Goal: Information Seeking & Learning: Learn about a topic

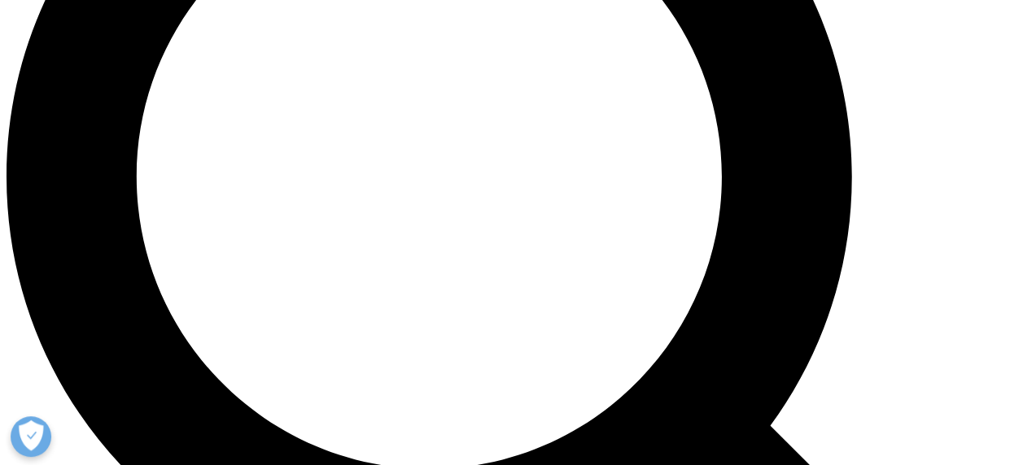
scroll to position [1302, 0]
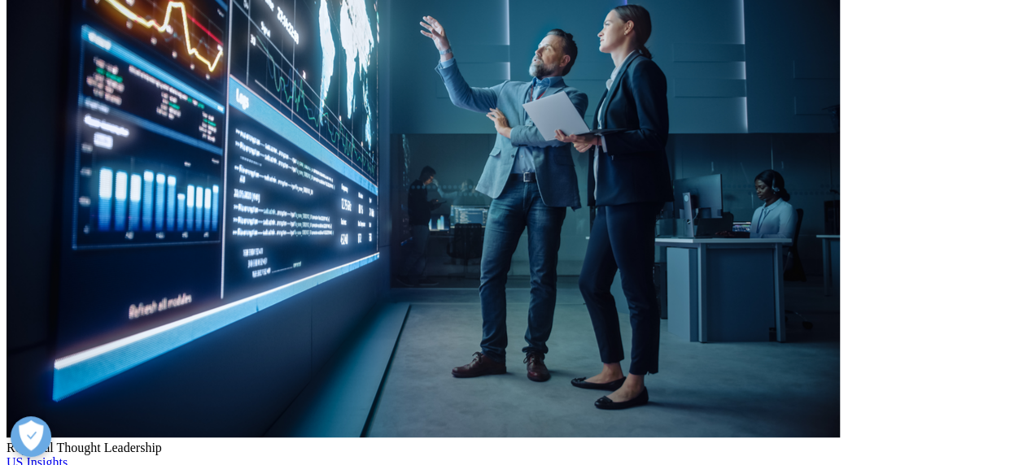
scroll to position [244, 0]
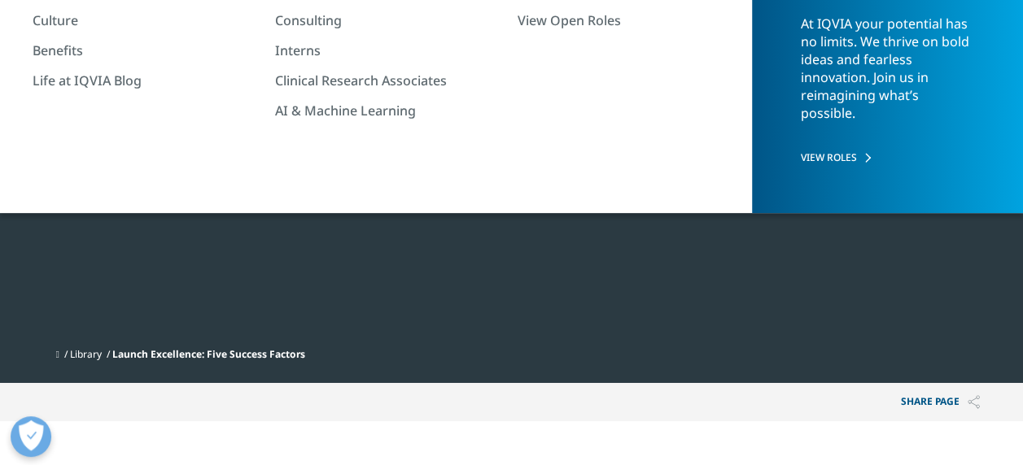
click at [951, 200] on div at bounding box center [835, 98] width 314 height 366
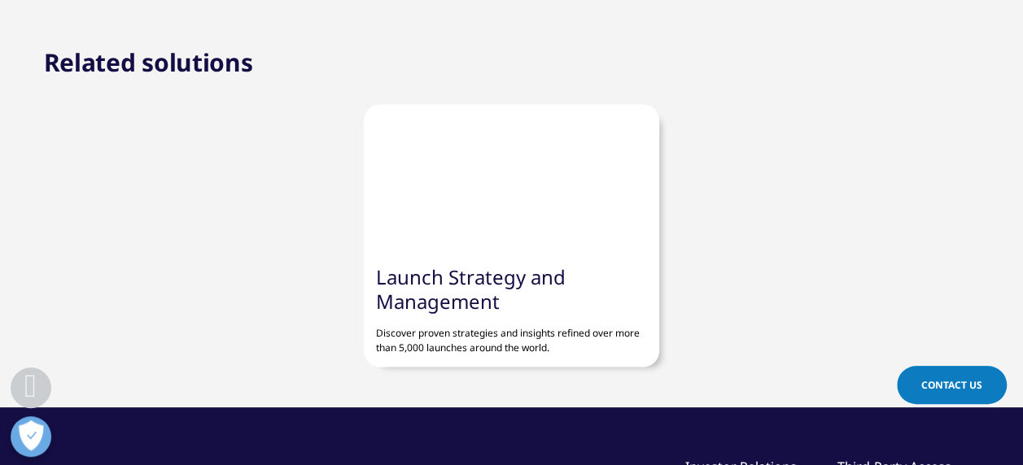
scroll to position [1383, 0]
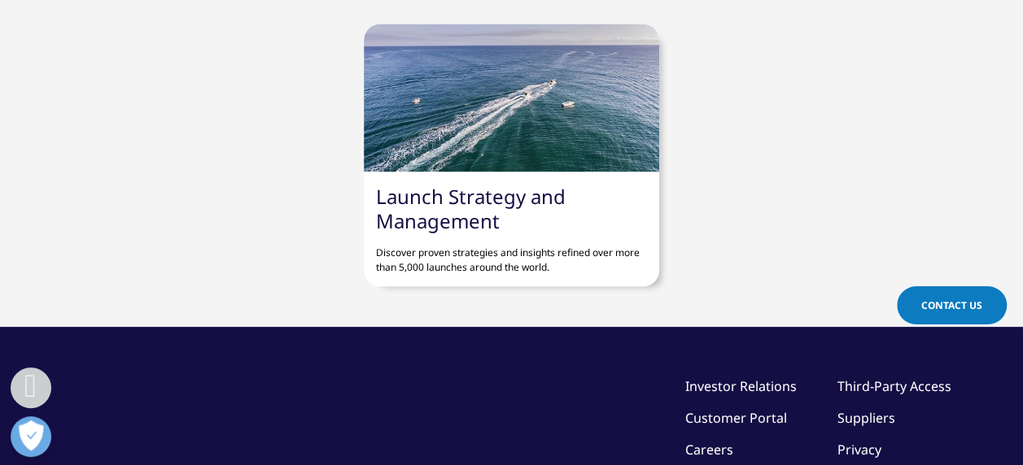
click at [412, 196] on link "Launch Strategy and Management" at bounding box center [471, 207] width 190 height 51
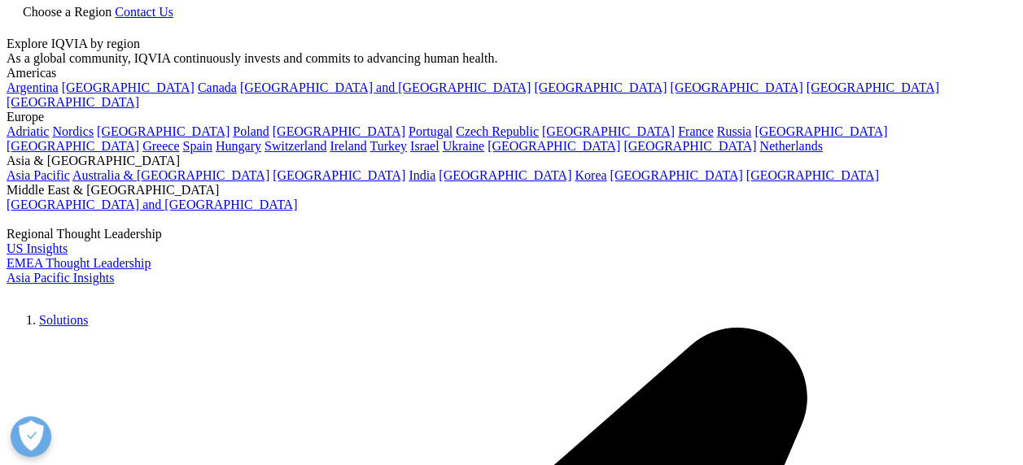
scroll to position [3092, 0]
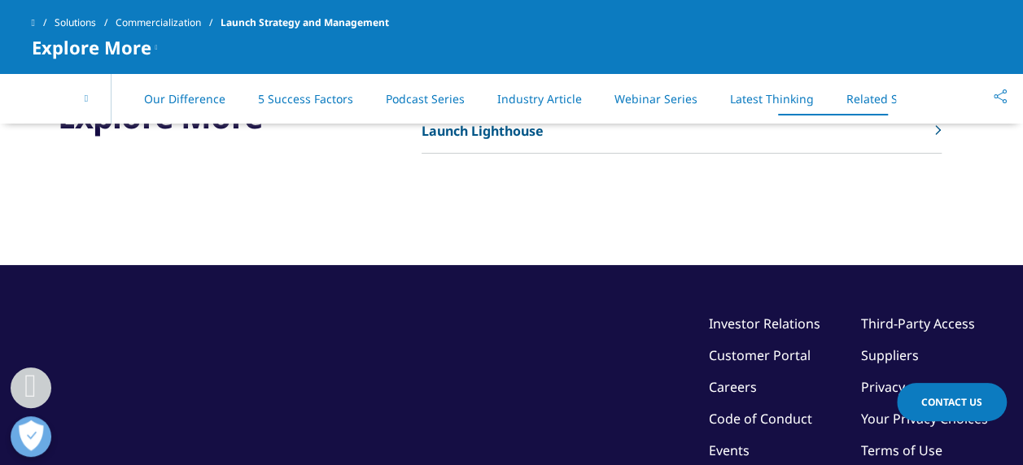
scroll to position [0, 46]
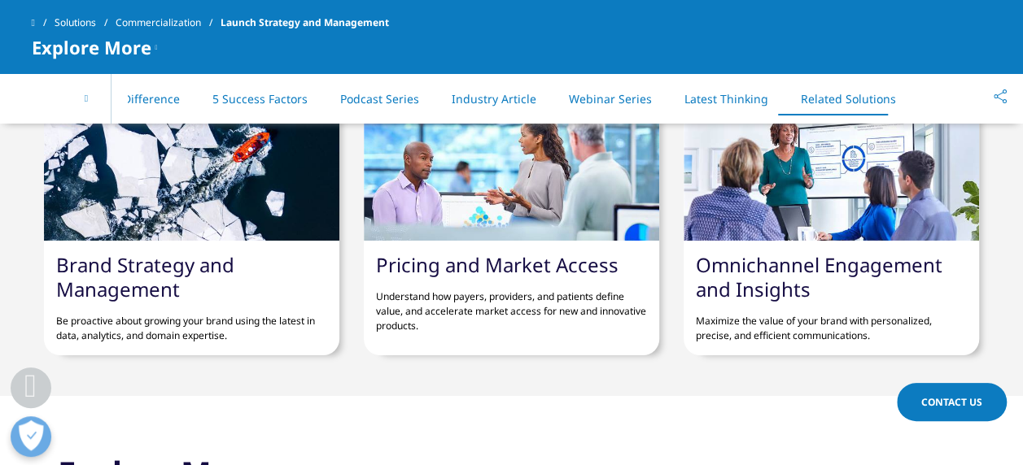
click at [534, 306] on p "Understand how payers, providers, and patients define value, and accelerate mar…" at bounding box center [511, 305] width 271 height 56
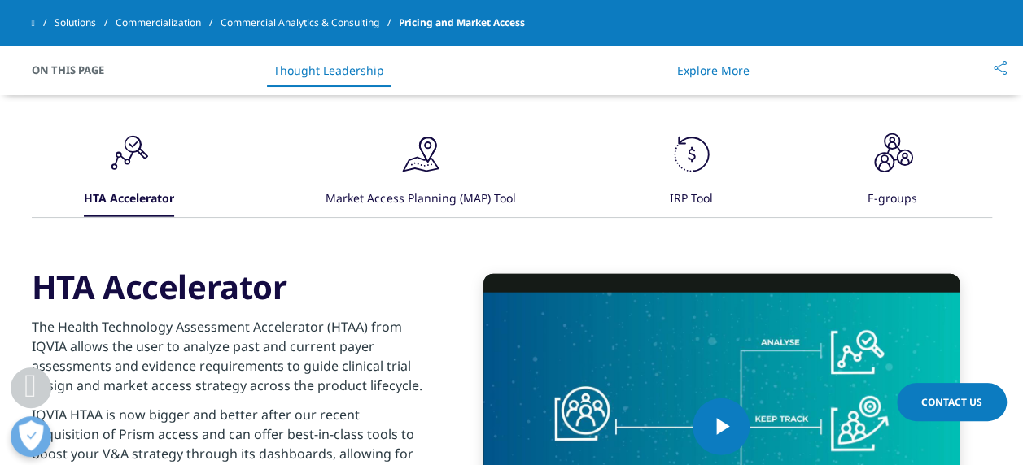
scroll to position [1837, 0]
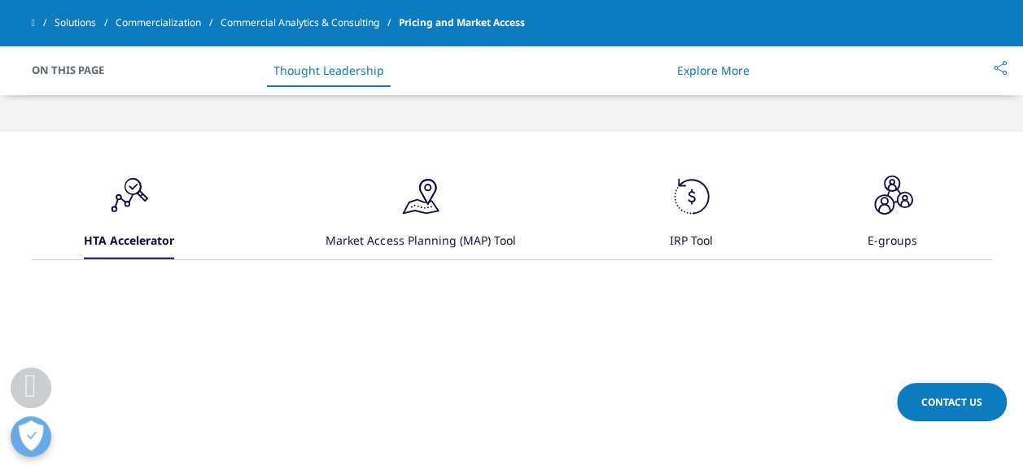
click at [462, 200] on div ".cls-1{fill:#231f20;} Market Access Planning (MAP) Tool" at bounding box center [420, 215] width 190 height 87
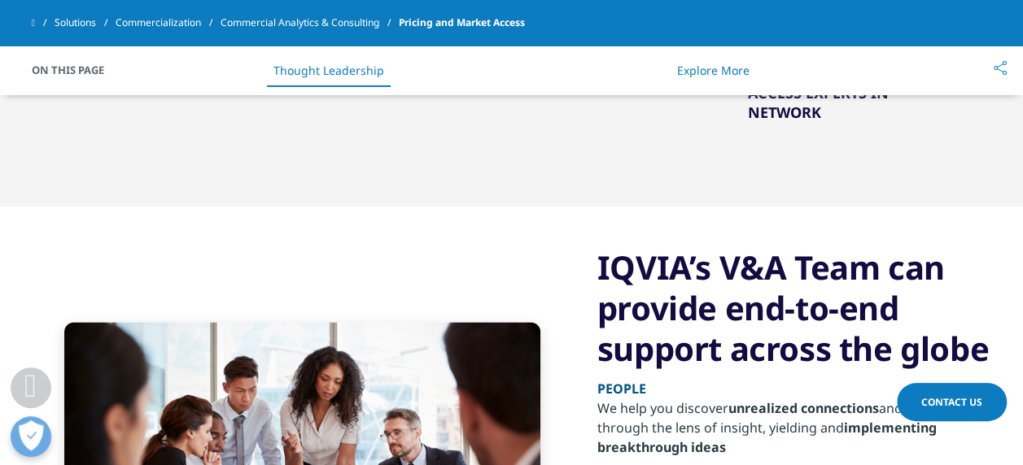
scroll to position [0, 0]
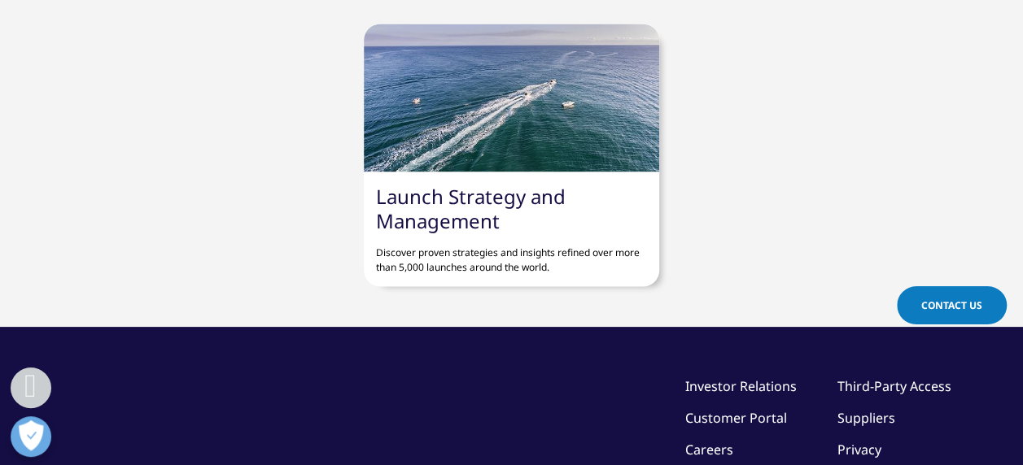
scroll to position [148, 960]
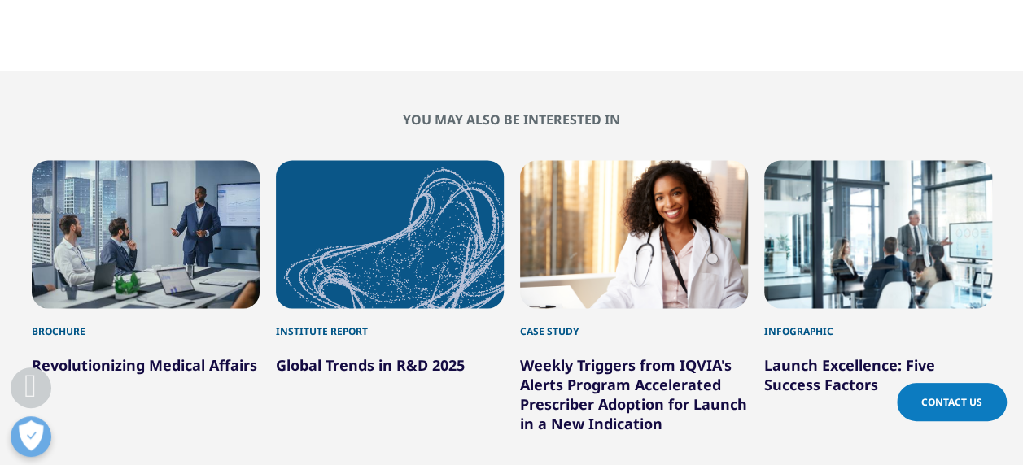
scroll to position [1072, 0]
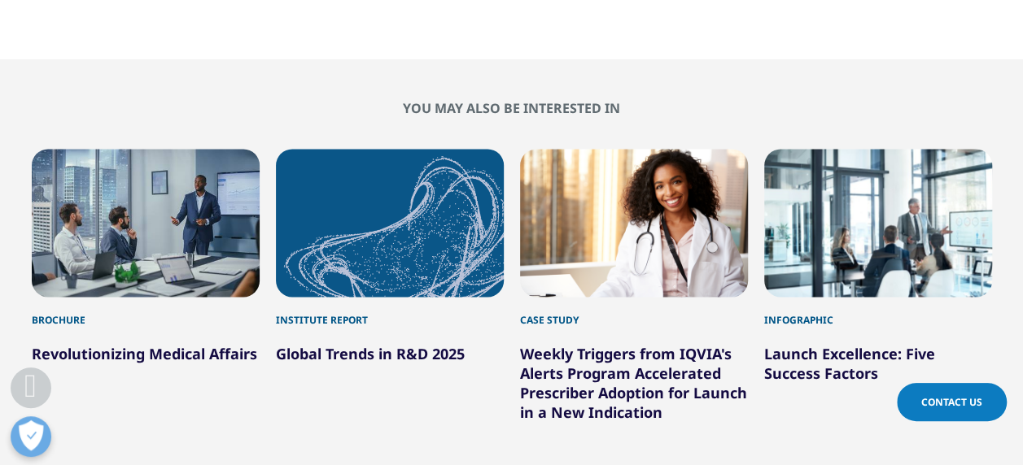
click at [387, 351] on link "Global Trends in R&D 2025" at bounding box center [370, 354] width 189 height 20
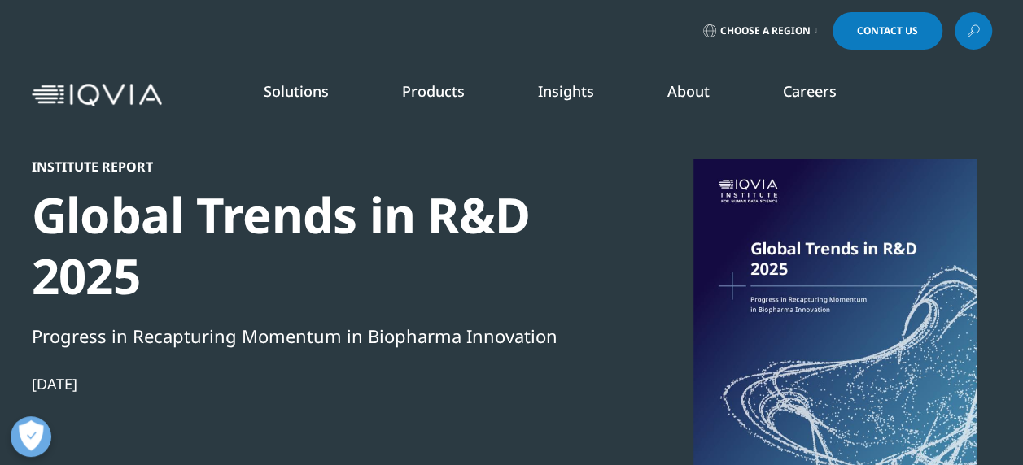
click at [952, 29] on div "Choose a Region Contact Us" at bounding box center [512, 30] width 960 height 37
click at [967, 31] on icon at bounding box center [973, 30] width 13 height 21
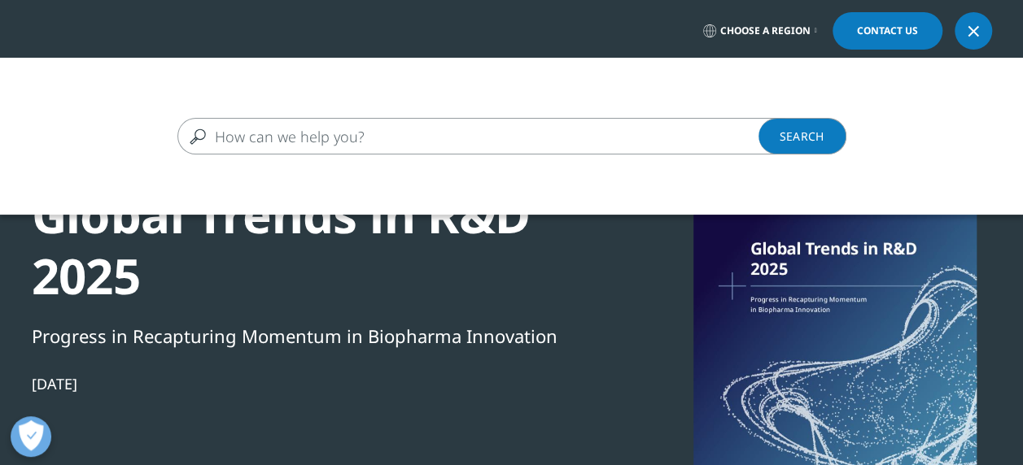
click at [461, 128] on input "Search" at bounding box center [488, 136] width 622 height 37
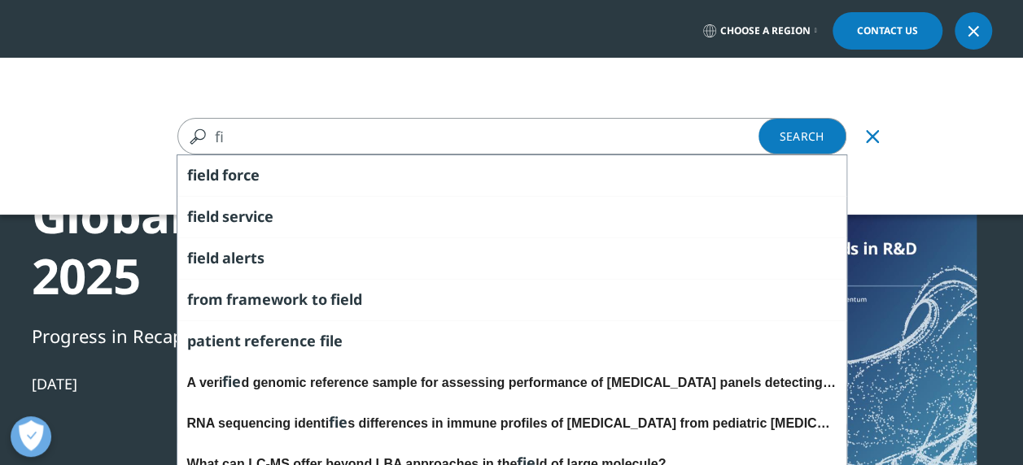
type input "f"
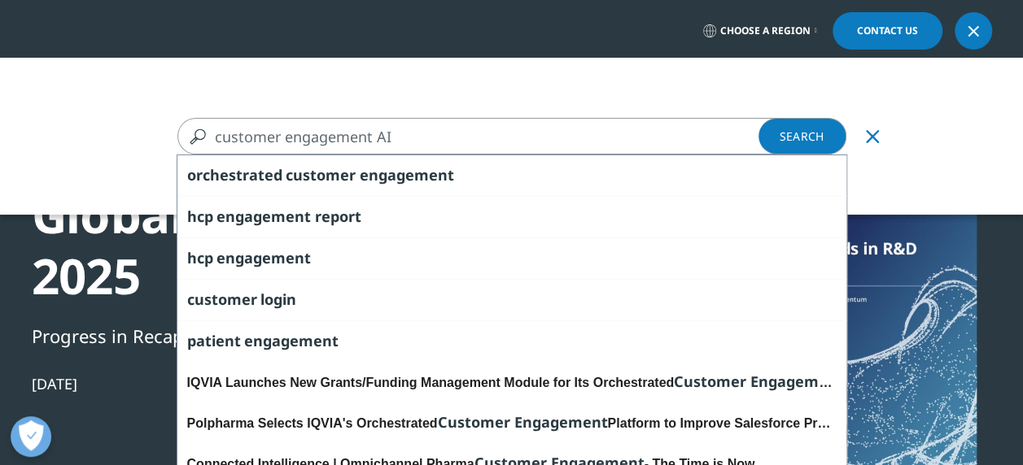
type input "customer engagement AI"
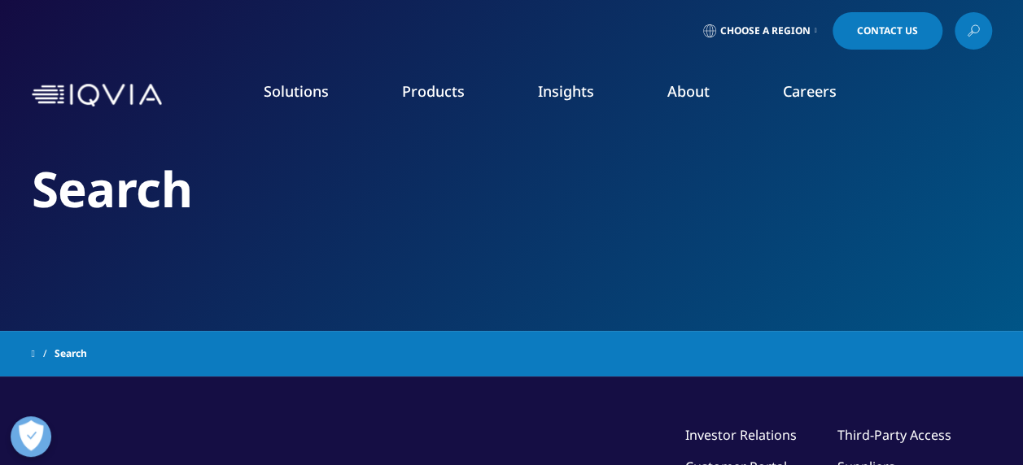
type input "customer engagement AI"
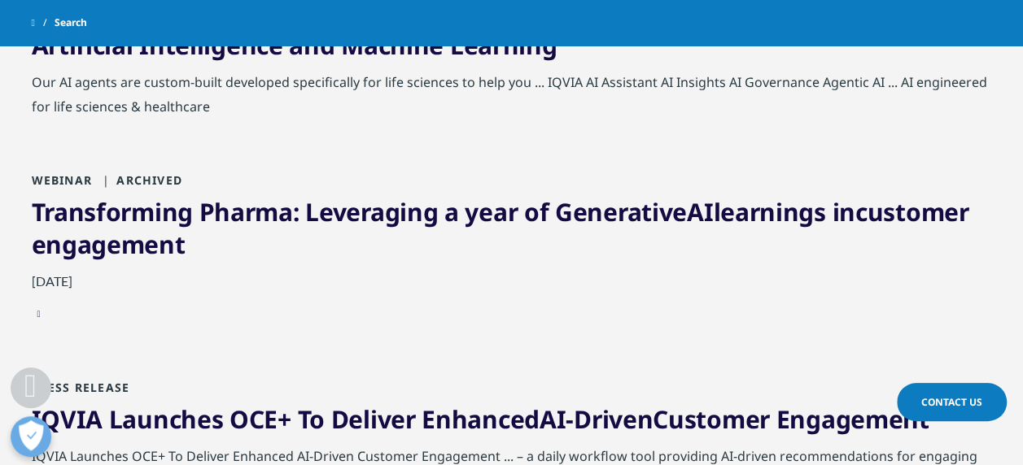
scroll to position [431, 0]
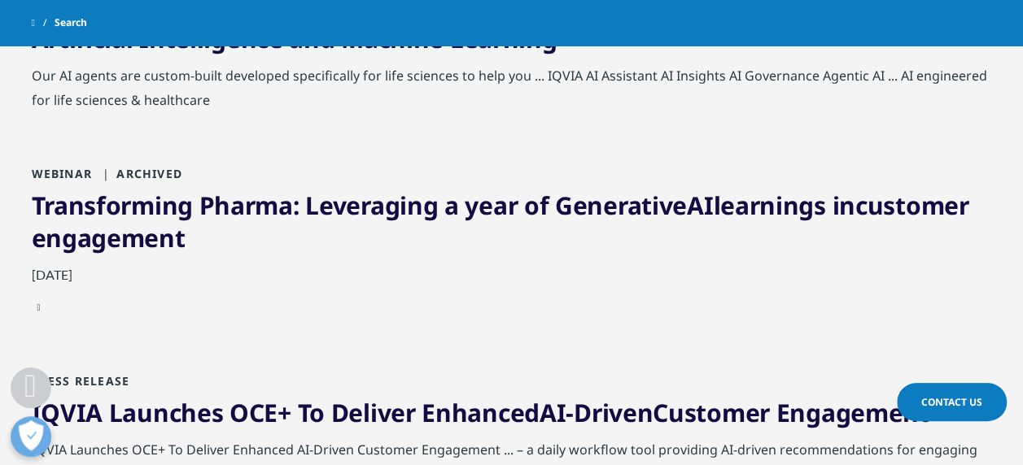
drag, startPoint x: 801, startPoint y: 202, endPoint x: 763, endPoint y: 205, distance: 37.6
click at [763, 205] on link "Transforming Pharma: Leveraging a year of Generative AI learnings in customer e…" at bounding box center [500, 222] width 937 height 66
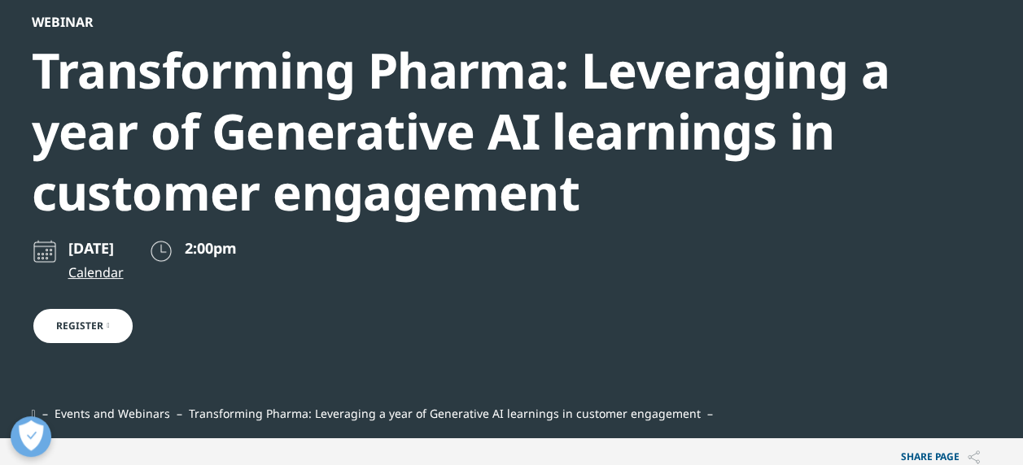
scroll to position [163, 0]
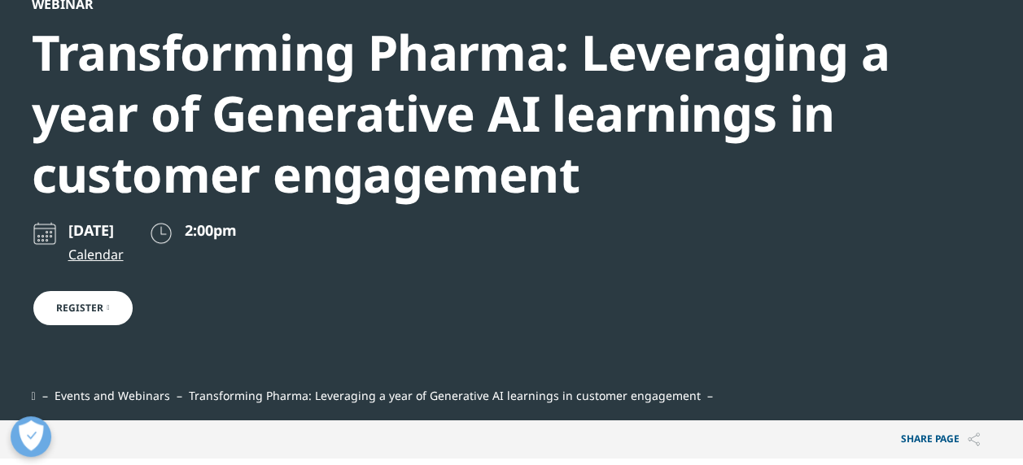
click at [45, 312] on link "Register" at bounding box center [83, 308] width 103 height 37
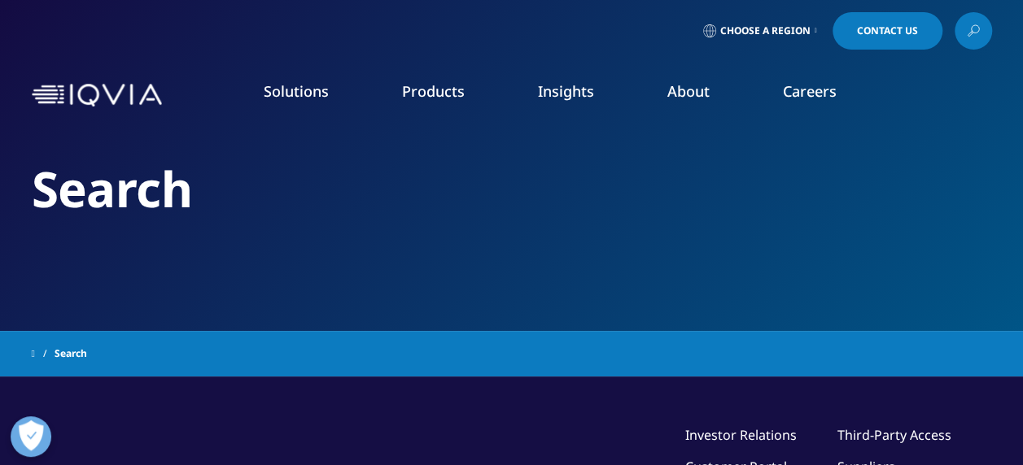
type input "customer engagement AI"
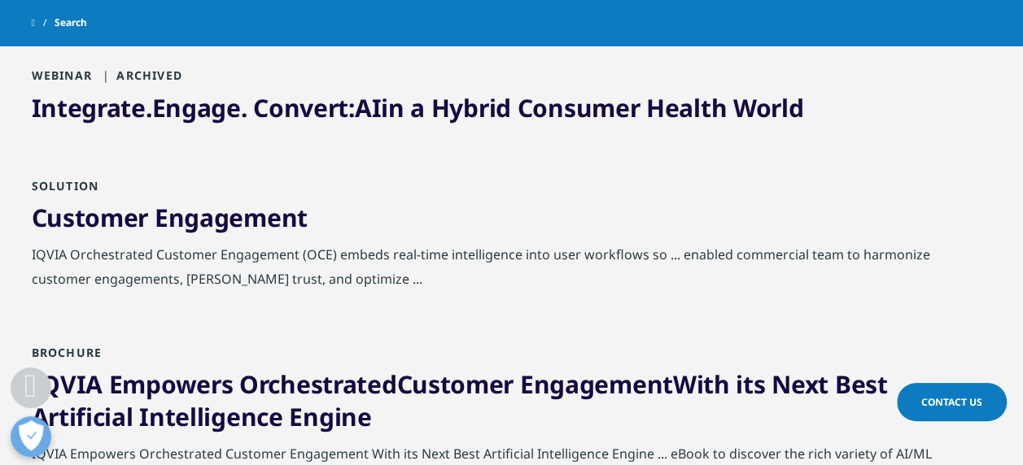
scroll to position [1449, 0]
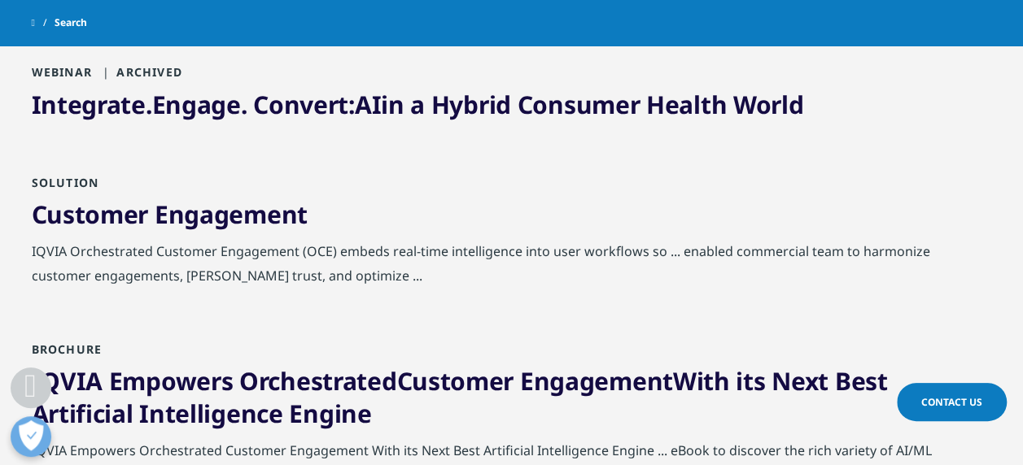
click at [250, 218] on span "Engagement" at bounding box center [231, 213] width 153 height 33
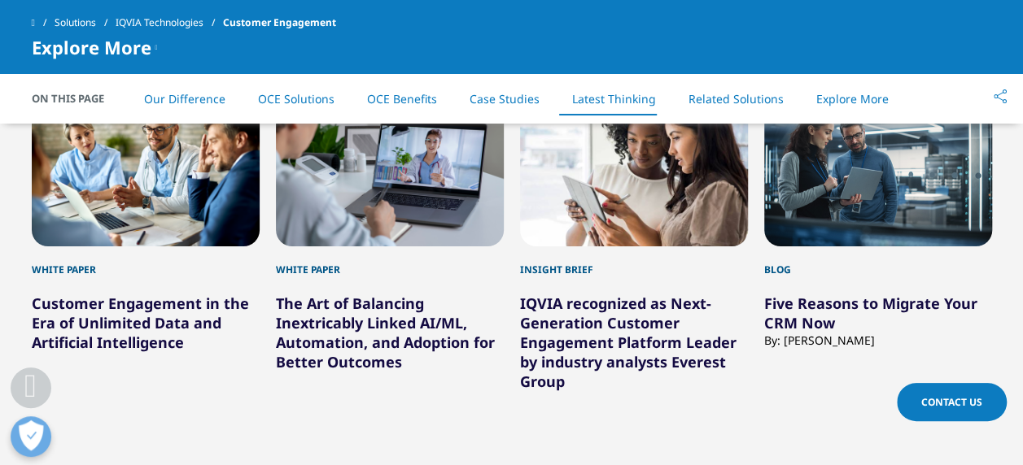
scroll to position [9166, 0]
